Goal: Task Accomplishment & Management: Complete application form

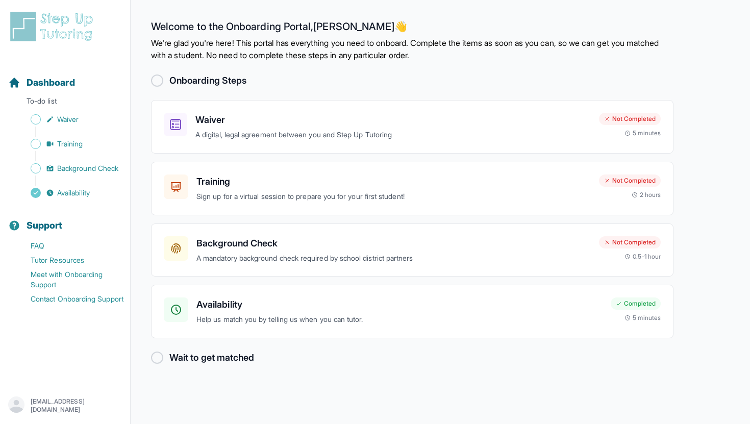
click at [220, 85] on h2 "Onboarding Steps" at bounding box center [207, 80] width 77 height 14
click at [477, 133] on p "A digital, legal agreement between you and Step Up Tutoring" at bounding box center [392, 135] width 395 height 12
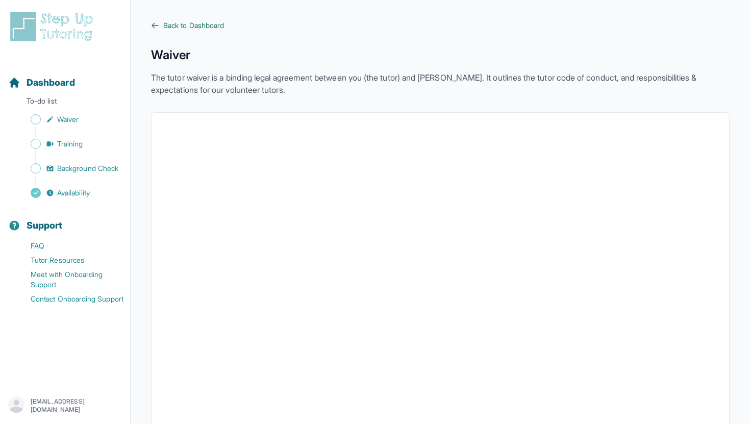
click at [177, 26] on span "Back to Dashboard" at bounding box center [193, 25] width 61 height 10
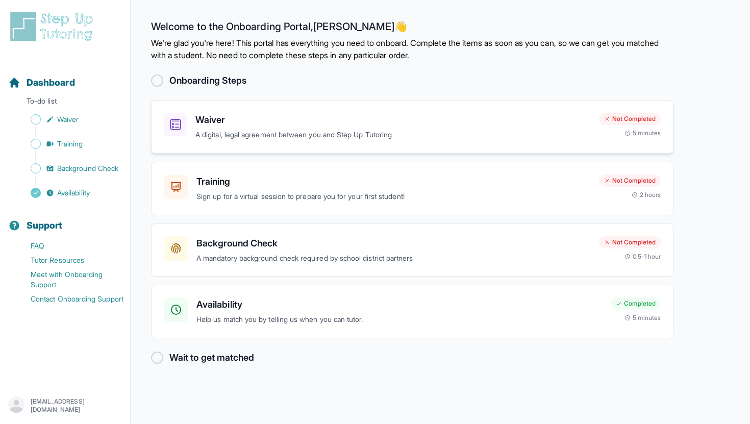
click at [605, 120] on icon at bounding box center [606, 118] width 3 height 3
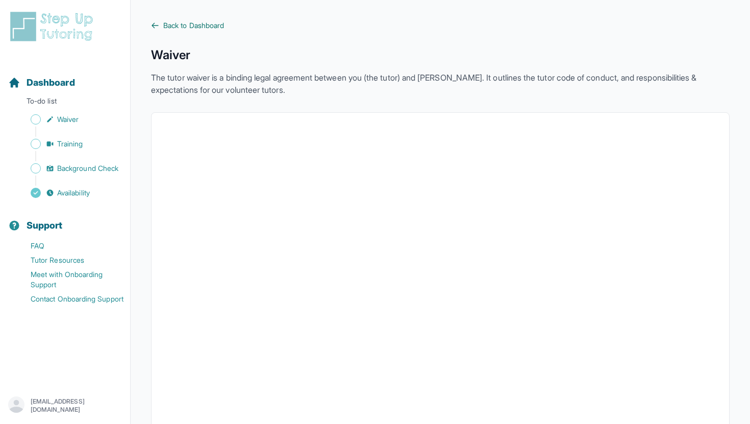
click at [177, 24] on span "Back to Dashboard" at bounding box center [193, 25] width 61 height 10
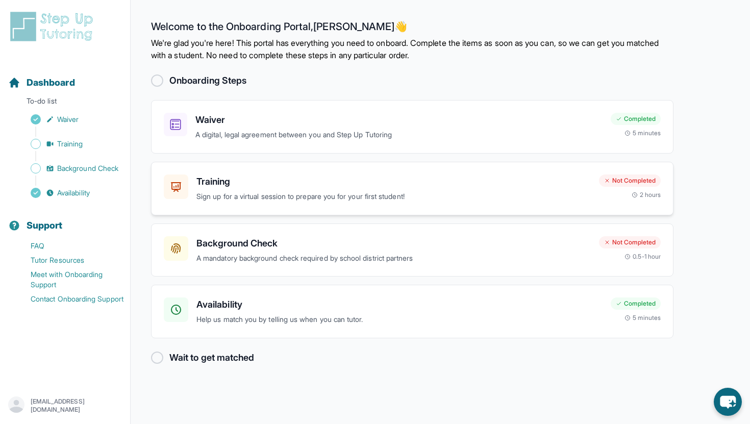
click at [632, 183] on div "Not Completed" at bounding box center [630, 180] width 62 height 12
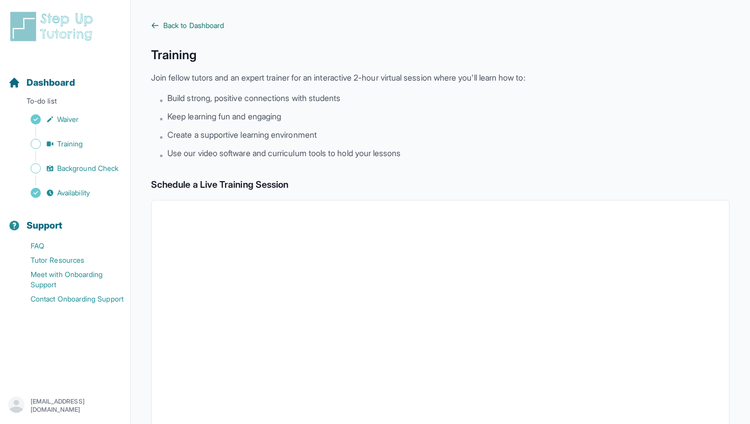
click at [187, 24] on span "Back to Dashboard" at bounding box center [193, 25] width 61 height 10
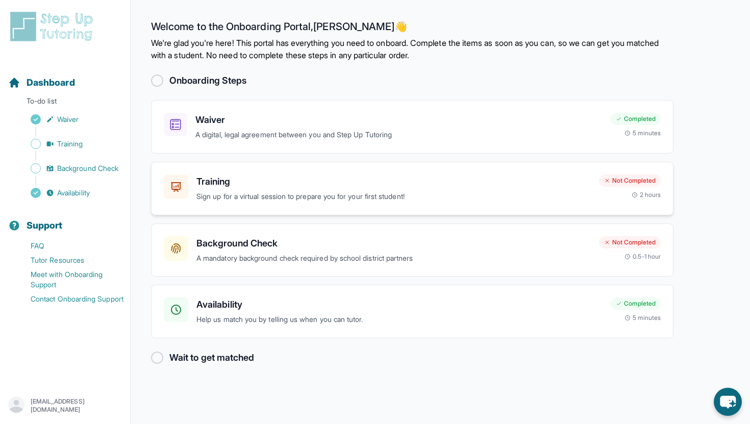
click at [626, 187] on div "Not Completed 2 hours" at bounding box center [630, 186] width 62 height 24
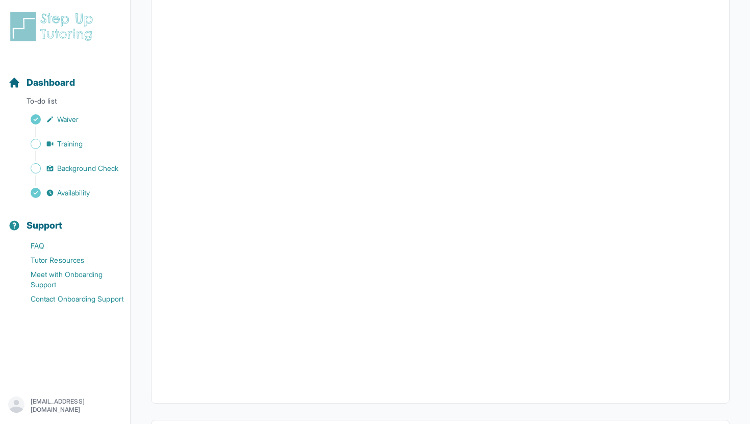
scroll to position [238, 0]
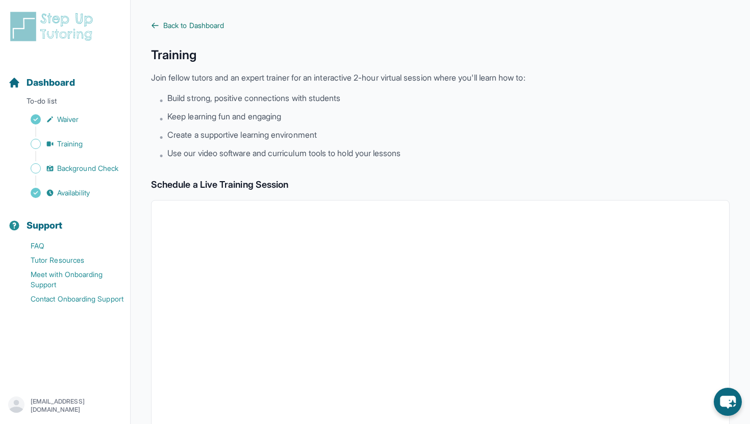
click at [164, 30] on span "Back to Dashboard" at bounding box center [193, 25] width 61 height 10
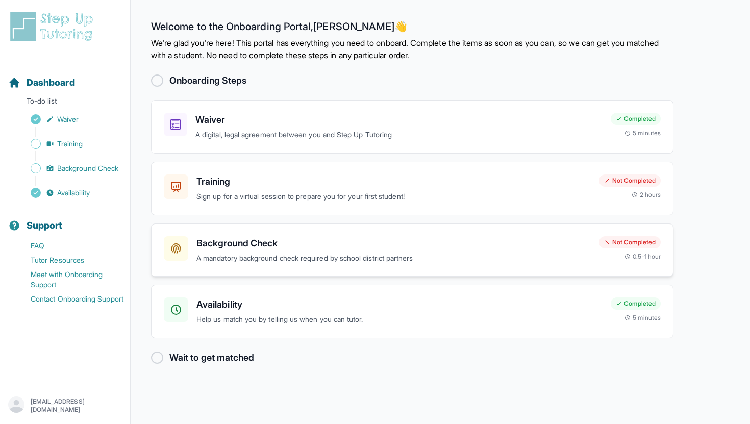
click at [622, 244] on div "Not Completed" at bounding box center [630, 242] width 62 height 12
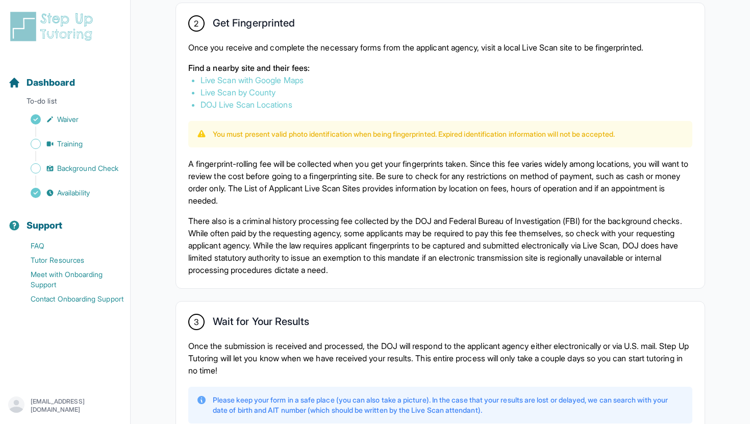
scroll to position [594, 0]
click at [275, 81] on link "Live Scan with Google Maps" at bounding box center [251, 79] width 103 height 10
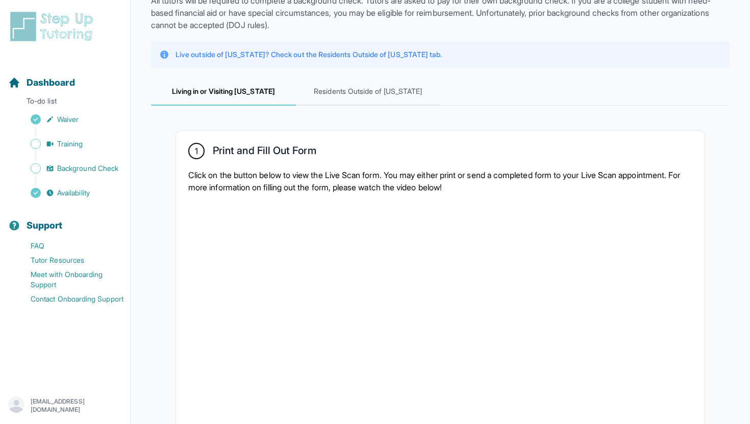
scroll to position [0, 0]
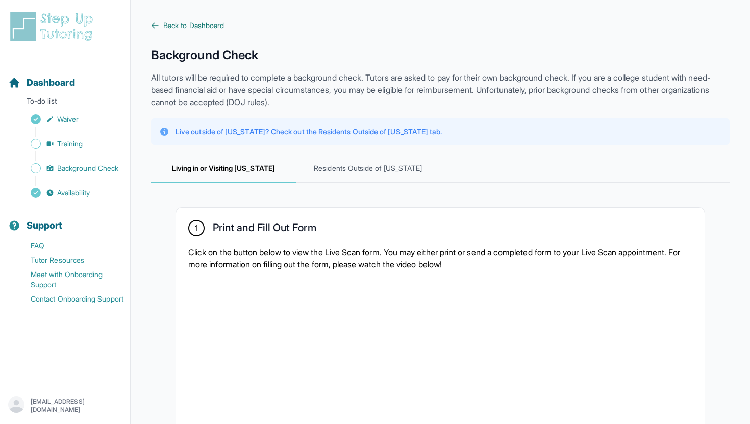
click at [164, 27] on span "Back to Dashboard" at bounding box center [193, 25] width 61 height 10
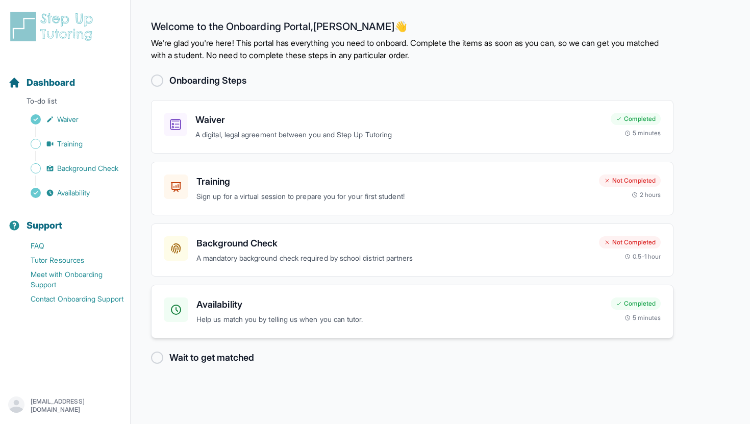
click at [262, 307] on h3 "Availability" at bounding box center [399, 304] width 406 height 14
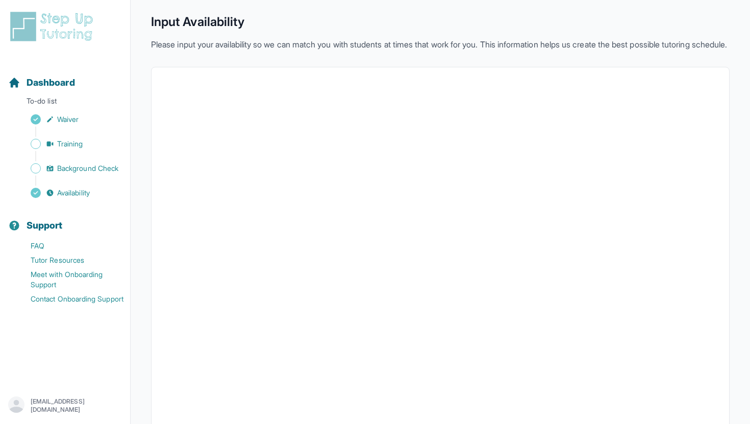
scroll to position [138, 0]
